Goal: Information Seeking & Learning: Learn about a topic

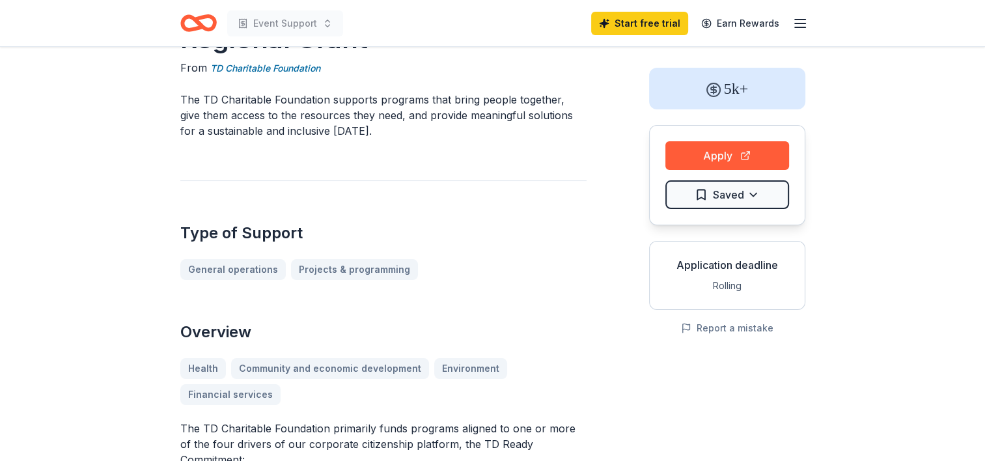
scroll to position [51, 0]
click at [703, 145] on button "Apply" at bounding box center [728, 156] width 124 height 29
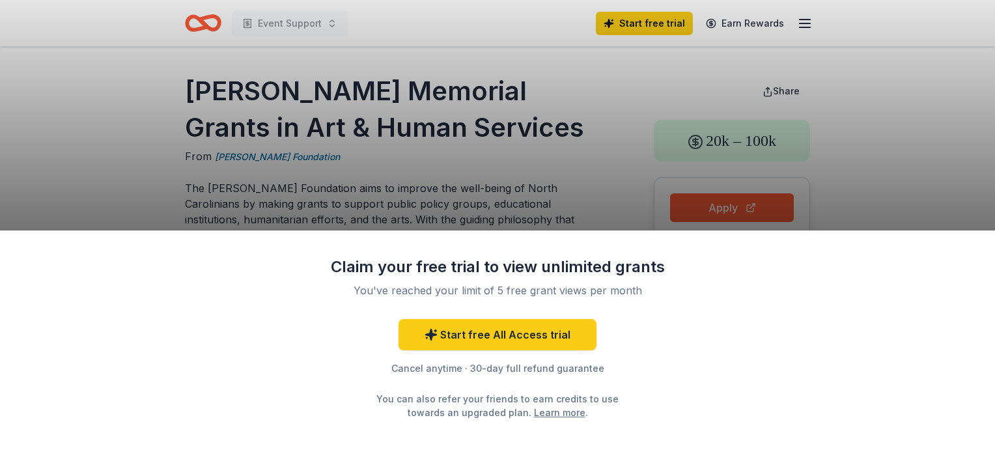
click at [528, 169] on div "Claim your free trial to view unlimited grants You've reached your limit of 5 f…" at bounding box center [497, 230] width 995 height 461
drag, startPoint x: 185, startPoint y: 83, endPoint x: 494, endPoint y: 87, distance: 309.4
click at [494, 87] on div "Claim your free trial to view unlimited grants You've reached your limit of 5 f…" at bounding box center [497, 230] width 995 height 461
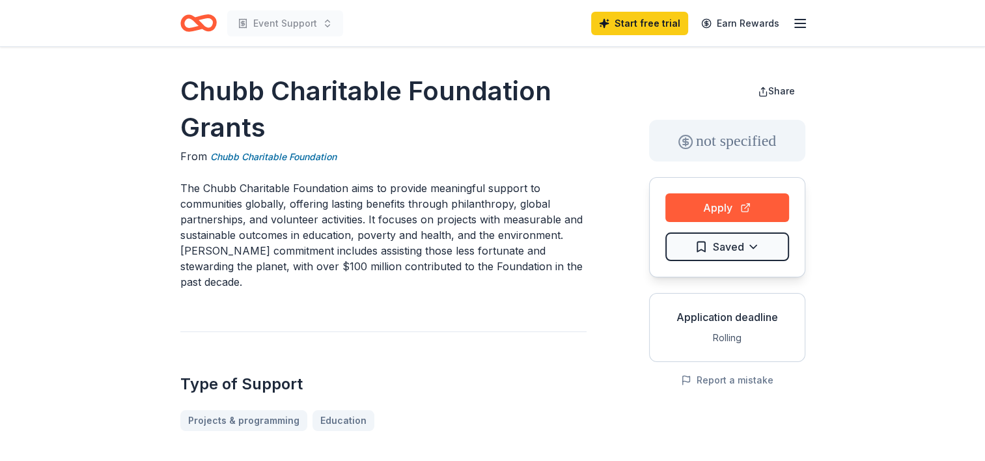
drag, startPoint x: 179, startPoint y: 86, endPoint x: 274, endPoint y: 133, distance: 105.4
drag, startPoint x: 274, startPoint y: 133, endPoint x: 152, endPoint y: 68, distance: 137.5
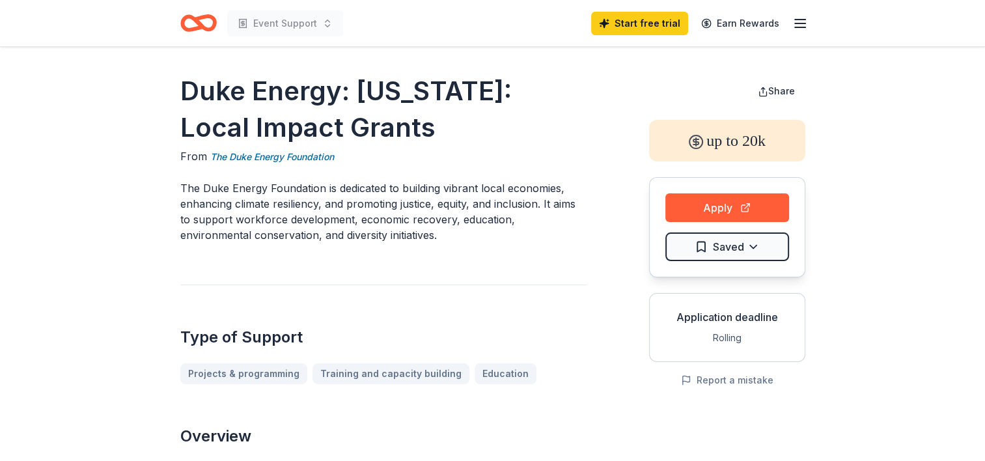
drag, startPoint x: 175, startPoint y: 89, endPoint x: 574, endPoint y: 146, distance: 403.2
